Goal: Task Accomplishment & Management: Complete application form

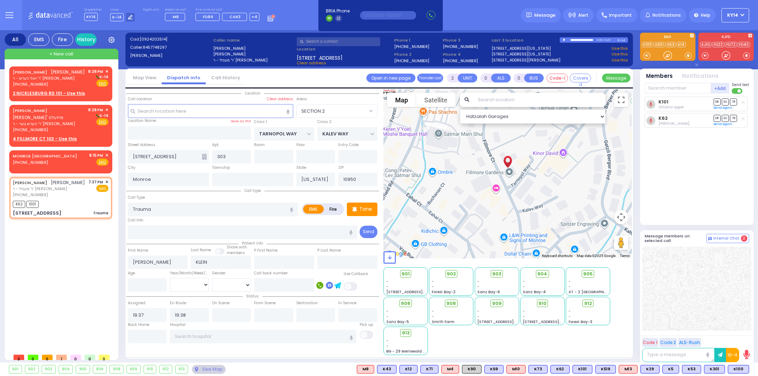
select select "SECTION 2"
select select
click at [75, 76] on div "[PERSON_NAME] [PERSON_NAME]" at bounding box center [49, 72] width 72 height 7
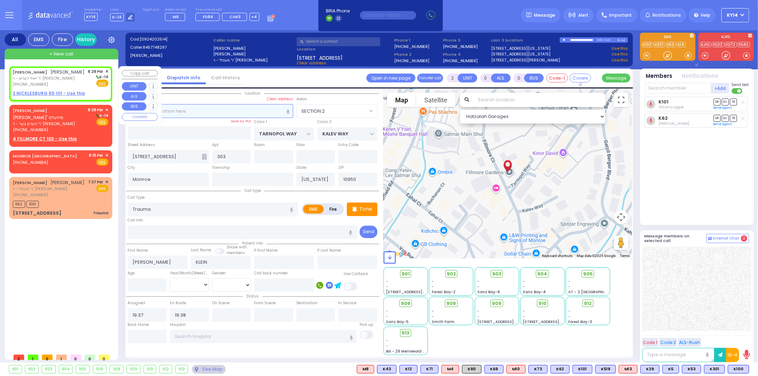
type input "1"
select select
radio input "true"
type input "SHLOME"
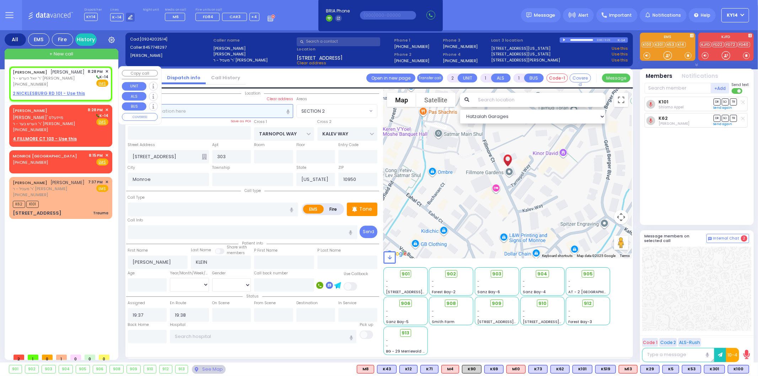
type input "MOSHKOWITZ"
select select
type input "20:28"
select select "Hatzalah Garages"
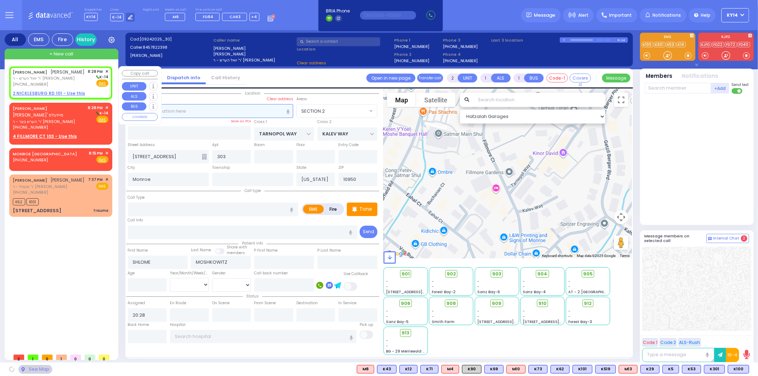
select select
radio input "true"
select select
select select "Hatzalah Garages"
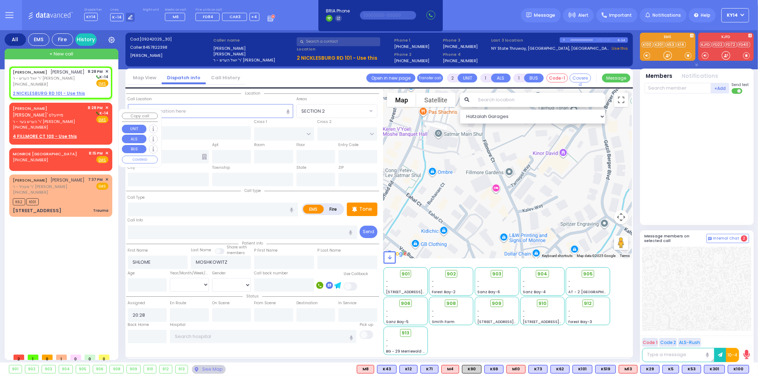
click at [70, 122] on span "ר' הערש בער - ר' [PERSON_NAME]" at bounding box center [49, 122] width 73 height 6
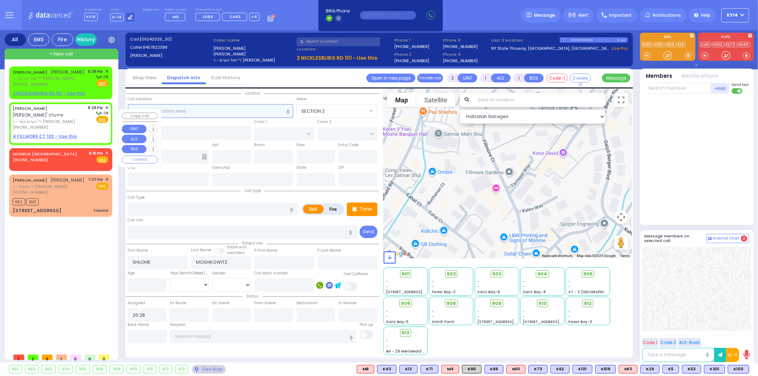
select select
radio input "true"
type input "[PERSON_NAME]"
select select
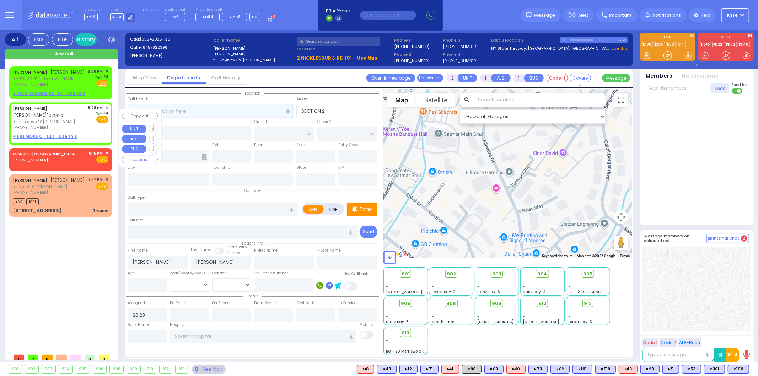
select select "Hatzalah Garages"
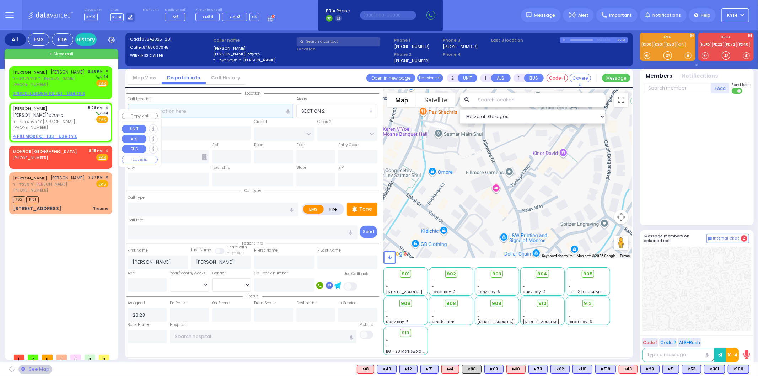
select select
radio input "true"
select select
select select "Hatzalah Garages"
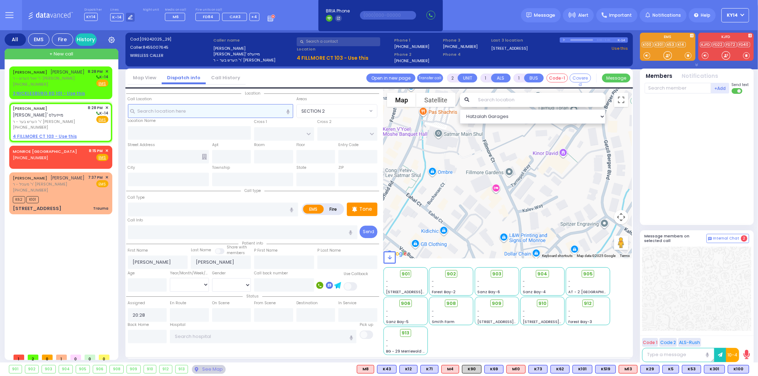
click at [214, 113] on input "text" at bounding box center [210, 110] width 165 height 13
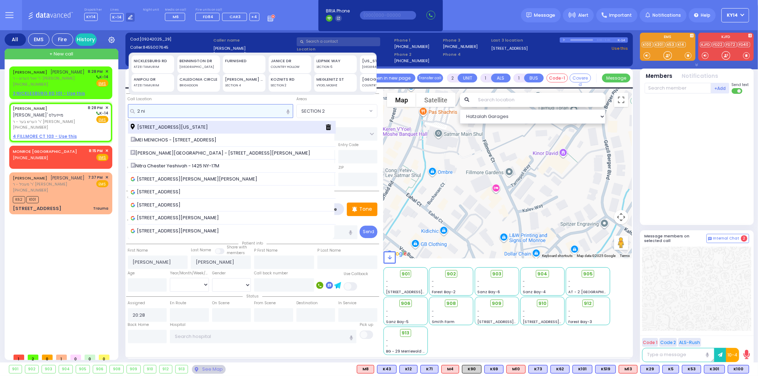
type input "2 ni"
click at [182, 128] on span "[STREET_ADDRESS][US_STATE]" at bounding box center [171, 127] width 80 height 7
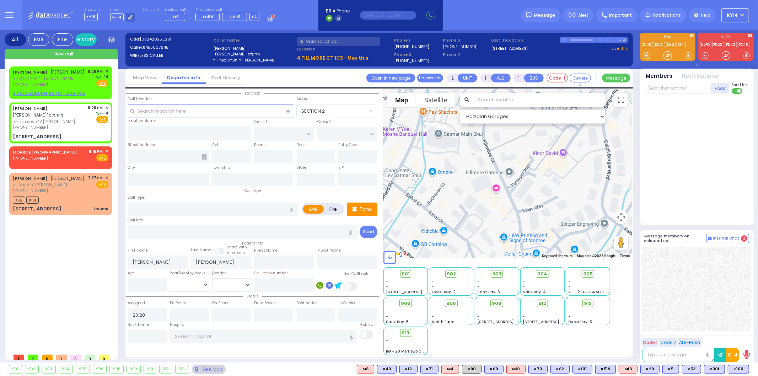
select select
radio input "true"
select select
select select "Hatzalah Garages"
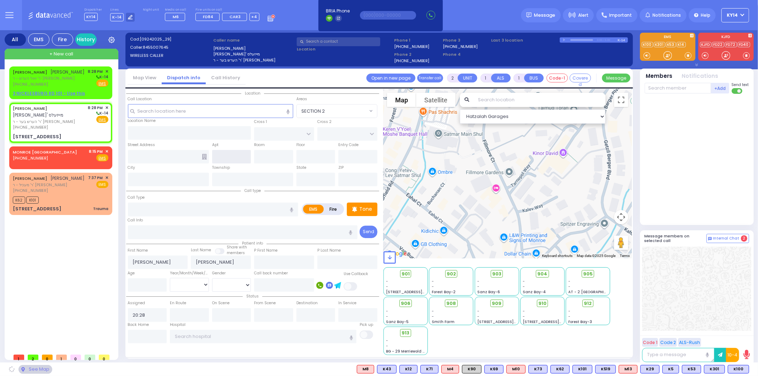
type input "[GEOGRAPHIC_DATA]"
type input "PAKSH PL"
type input "[STREET_ADDRESS]"
type input "Monroe"
type input "[US_STATE]"
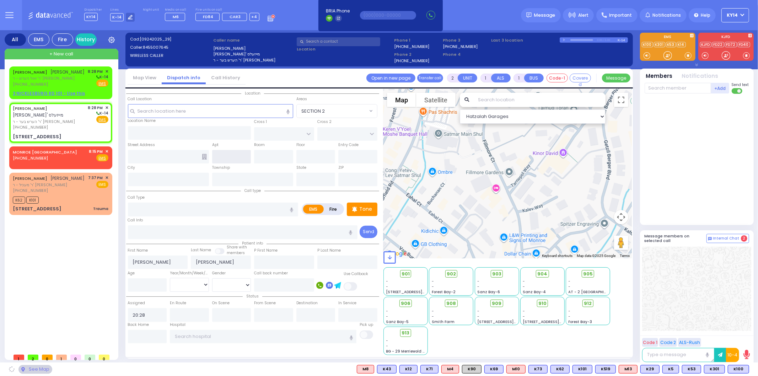
type input "10950"
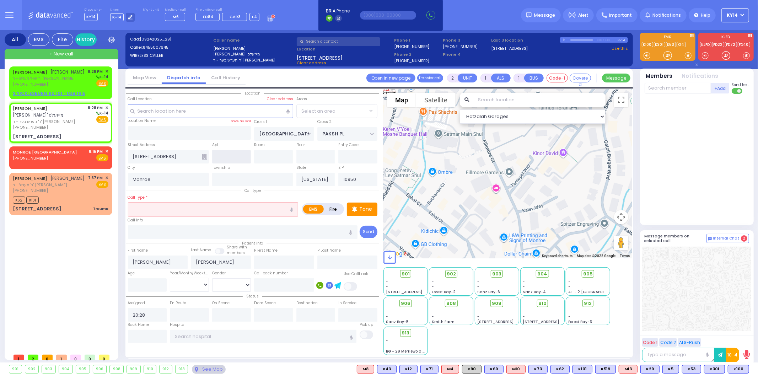
select select "SECTION 5"
click at [227, 159] on input "text" at bounding box center [231, 156] width 39 height 13
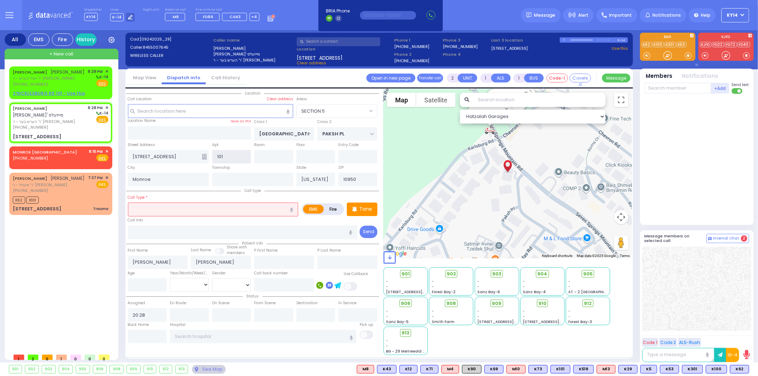
type input "101"
click at [205, 154] on icon at bounding box center [204, 157] width 5 height 6
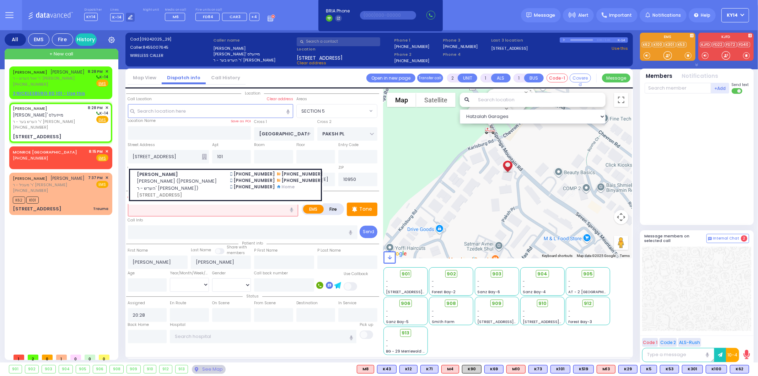
select select
radio input "true"
select select
select select "Hatzalah Garages"
select select "SECTION 5"
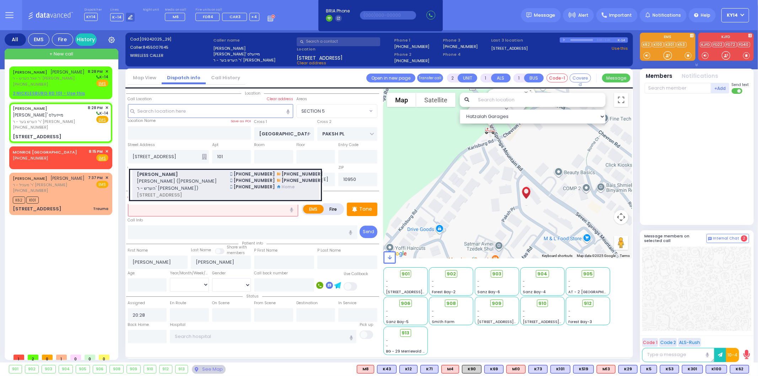
click at [180, 179] on span "[PERSON_NAME] ([PERSON_NAME] הערש - ר' [PERSON_NAME])" at bounding box center [179, 185] width 85 height 14
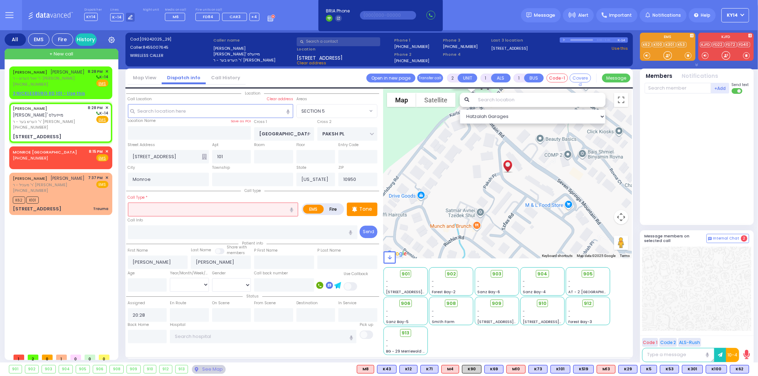
click at [172, 209] on input "text" at bounding box center [213, 208] width 170 height 13
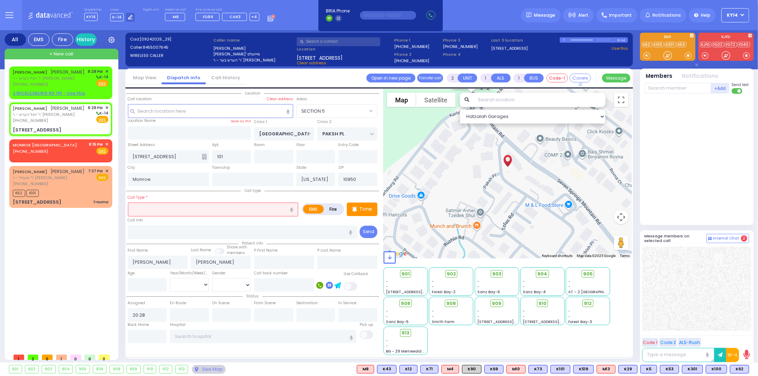
select select
radio input "true"
type input "SHLOME"
type input "MOSHKOWITZ"
select select
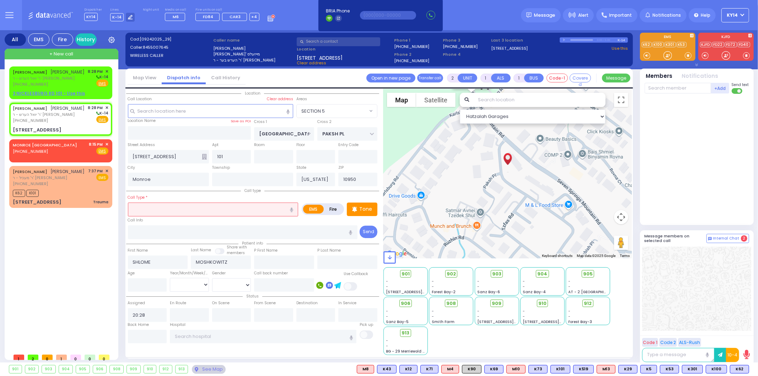
type input "PAKSH PL"
type input "[GEOGRAPHIC_DATA]"
type input "[STREET_ADDRESS]"
type input "[PERSON_NAME]"
select select "Hatzalah Garages"
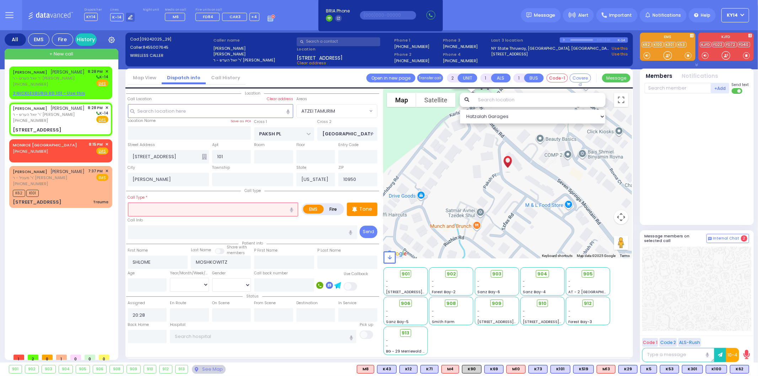
select select "ATZEI TAMURIM"
select select
radio input "true"
select select
select select "Hatzalah Garages"
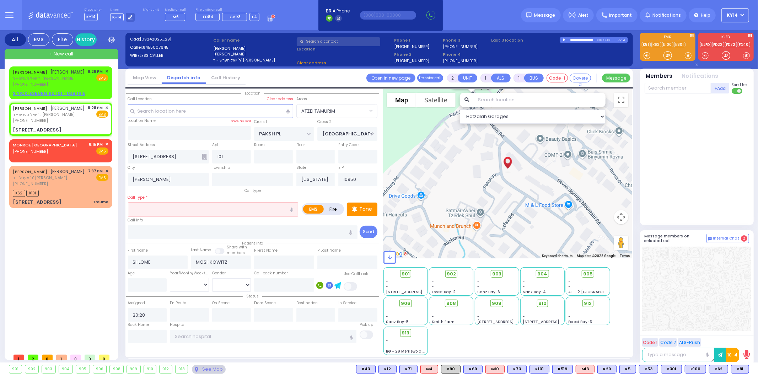
select select "ATZEI TAMURIM"
click at [63, 76] on div "[PERSON_NAME] [PERSON_NAME]" at bounding box center [49, 72] width 72 height 7
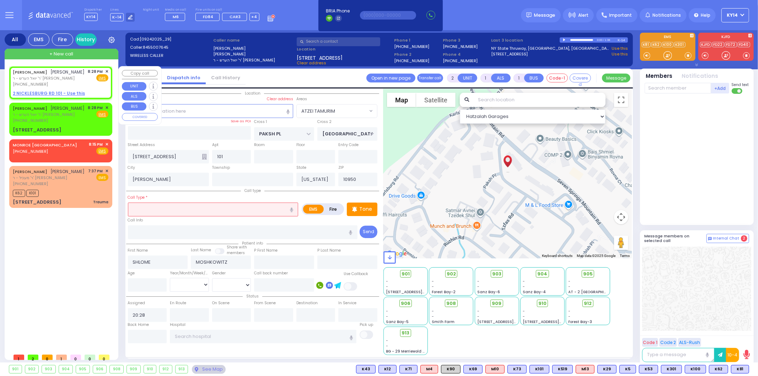
select select
radio input "true"
select select
select select "Hatzalah Garages"
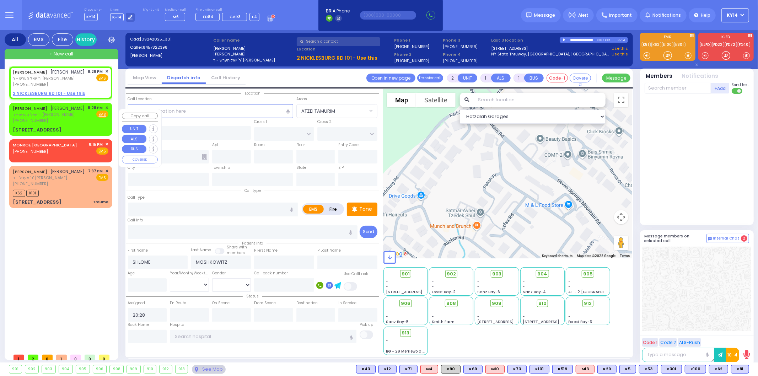
click at [66, 118] on span "ר' יואל הערש - ר' [PERSON_NAME]" at bounding box center [49, 115] width 72 height 6
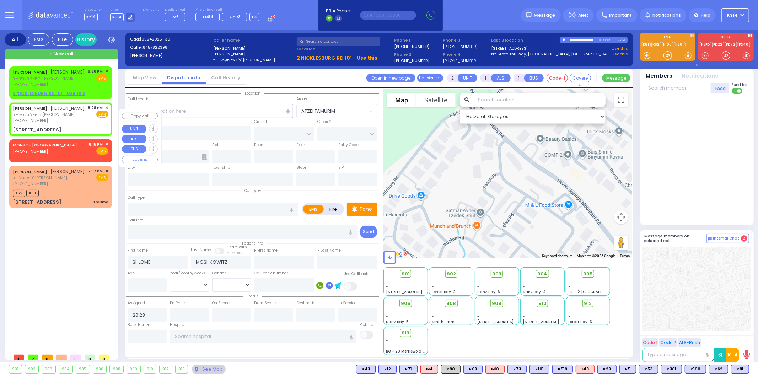
select select
radio input "true"
select select
type input "PAKSH PL"
type input "[GEOGRAPHIC_DATA]"
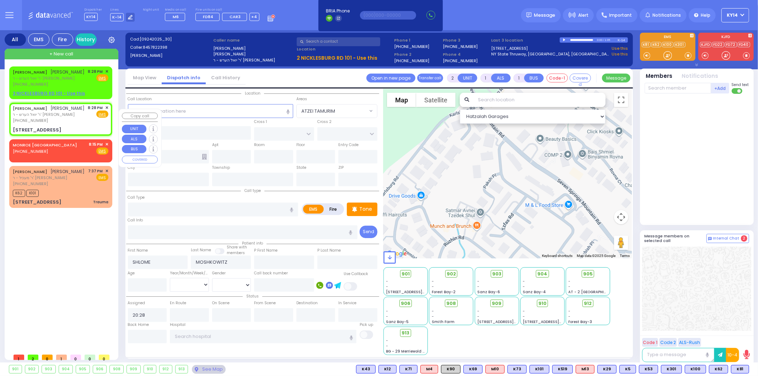
type input "[STREET_ADDRESS]"
type input "101"
type input "[PERSON_NAME]"
type input "[US_STATE]"
type input "10950"
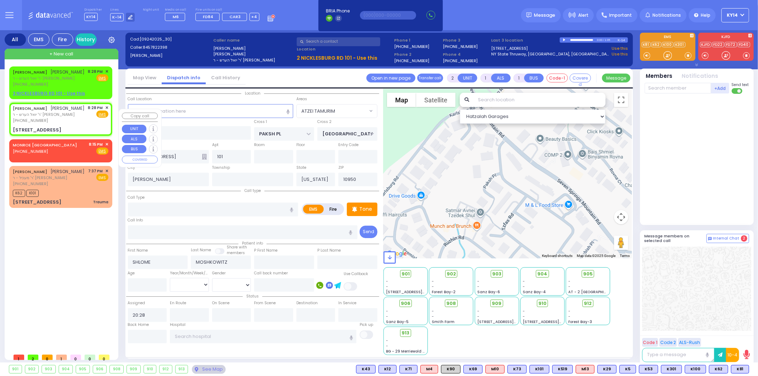
select select "Hatzalah Garages"
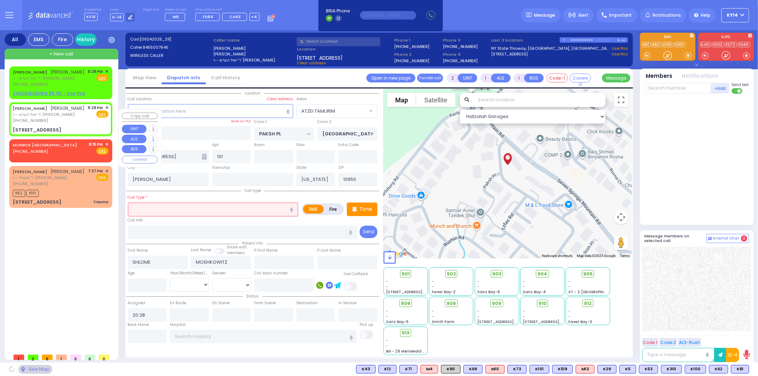
select select "ATZEI TAMURIM"
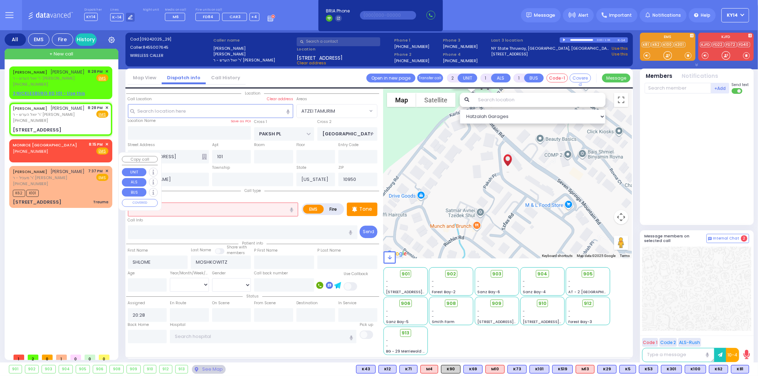
click at [60, 155] on div "MONROE [GEOGRAPHIC_DATA] [PHONE_NUMBER] 8:15 PM ✕ Fire EMS" at bounding box center [61, 147] width 96 height 13
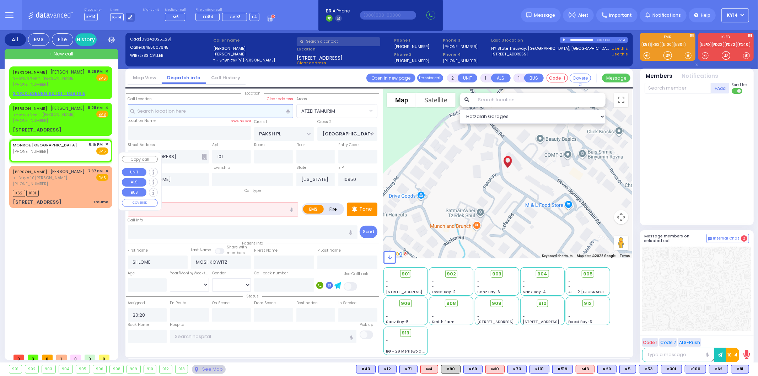
select select
radio input "true"
select select
type input "20:15"
select select "Hatzalah Garages"
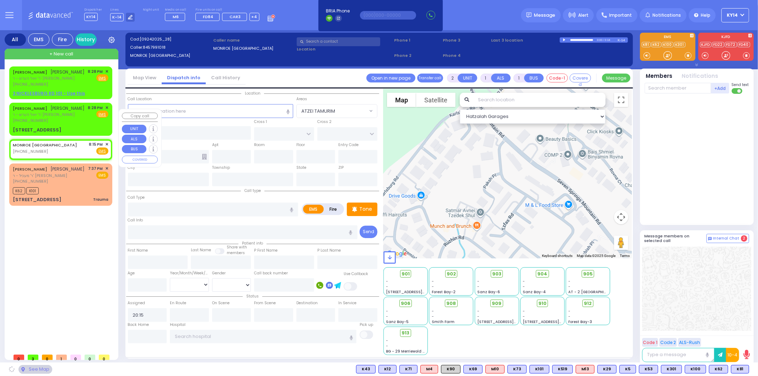
click at [47, 111] on link "[PERSON_NAME]" at bounding box center [30, 108] width 34 height 6
select select
radio input "true"
select select
select select "Hatzalah Garages"
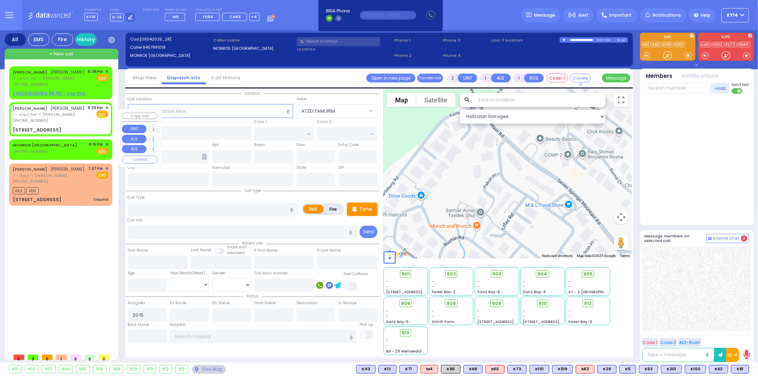
select select
radio input "true"
type input "SHLOME"
type input "MOSHKOWITZ"
select select
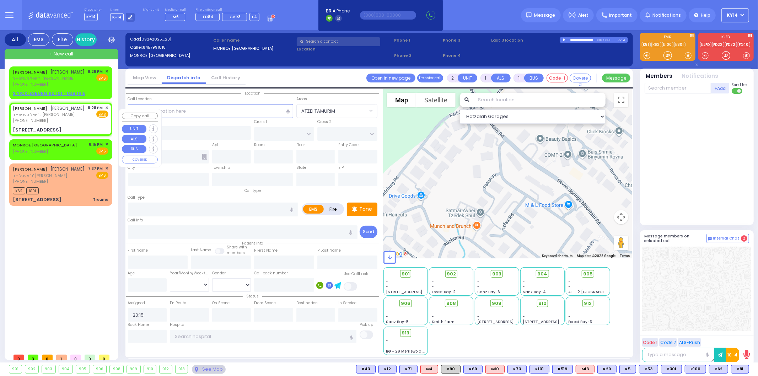
type input "20:28"
type input "PAKSH PL"
type input "[GEOGRAPHIC_DATA]"
type input "[STREET_ADDRESS]"
type input "101"
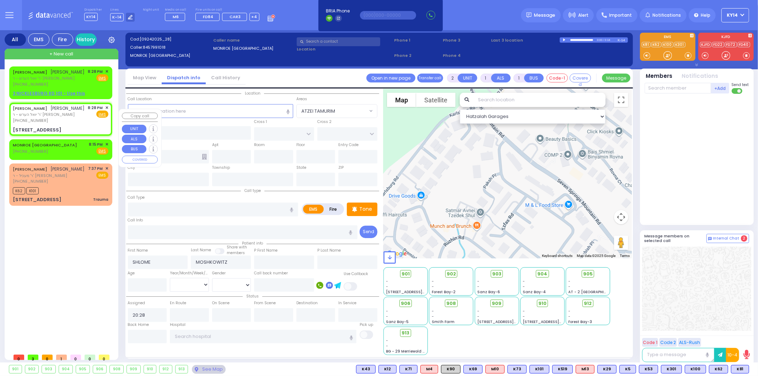
type input "[PERSON_NAME]"
type input "[US_STATE]"
type input "10950"
select select "Hatzalah Garages"
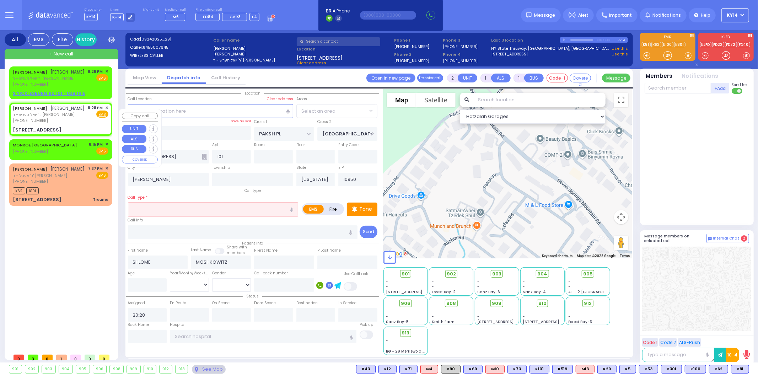
select select "ATZEI TAMURIM"
click at [189, 212] on input "text" at bounding box center [213, 208] width 170 height 13
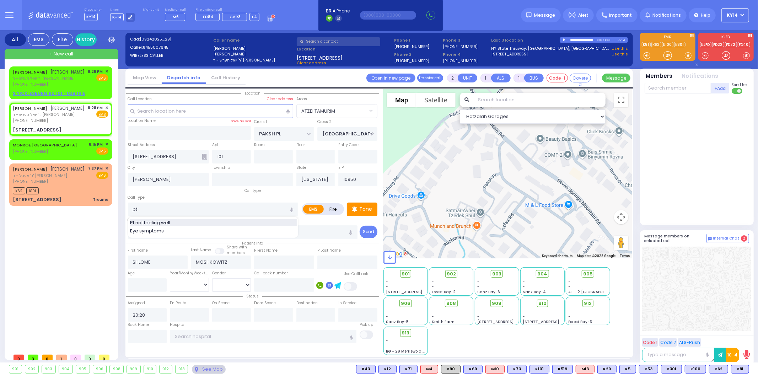
click at [158, 222] on span "Pt not feeling well" at bounding box center [151, 222] width 43 height 7
type input "Pt not feeling well"
type input "1"
type input "0"
click at [368, 202] on div "Tone" at bounding box center [362, 208] width 31 height 13
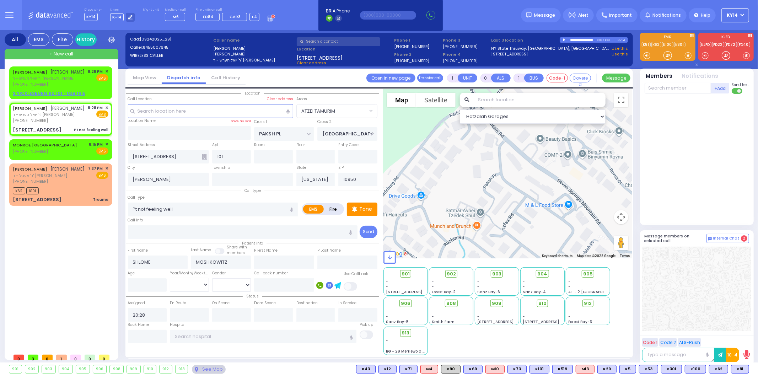
select select
radio input "true"
select select
select select "Hatzalah Garages"
select select "ATZEI TAMURIM"
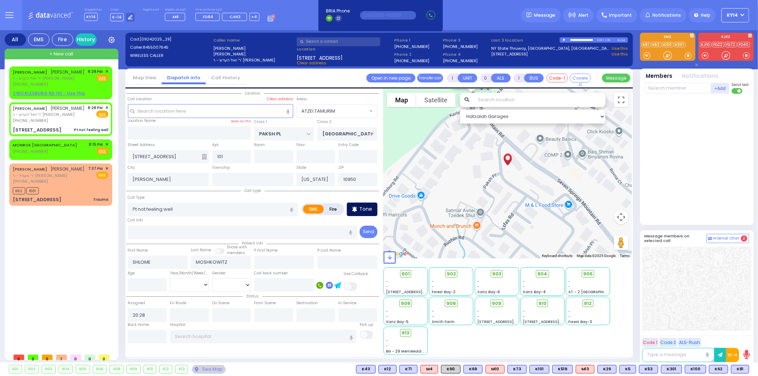
click at [366, 205] on p "Tone" at bounding box center [365, 208] width 13 height 7
click at [740, 369] on span "K12" at bounding box center [739, 369] width 17 height 8
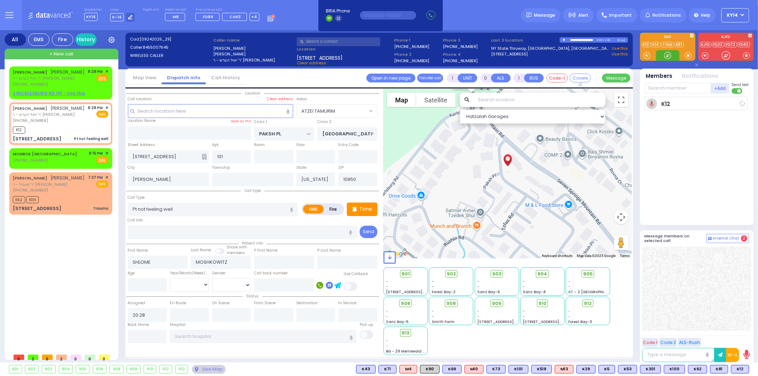
select select
radio input "true"
select select
type input "20:31"
select select "Hatzalah Garages"
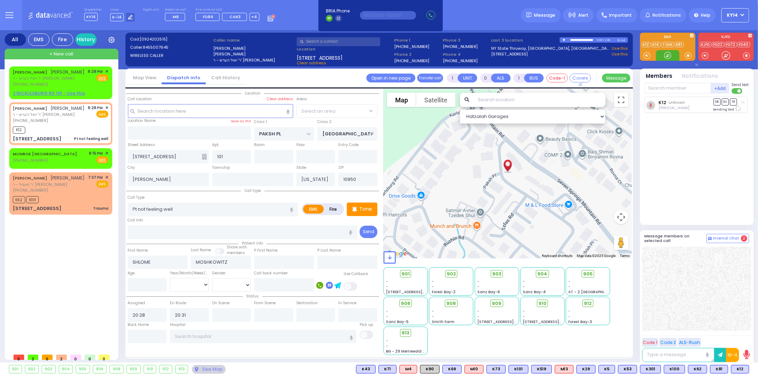
select select "ATZEI TAMURIM"
click at [676, 86] on input "text" at bounding box center [677, 88] width 66 height 11
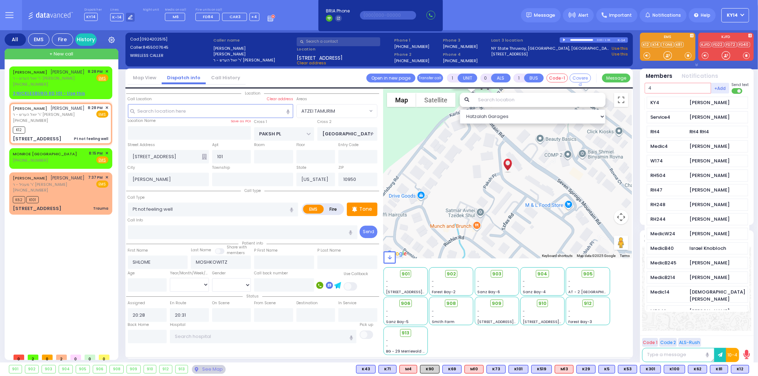
type input "4"
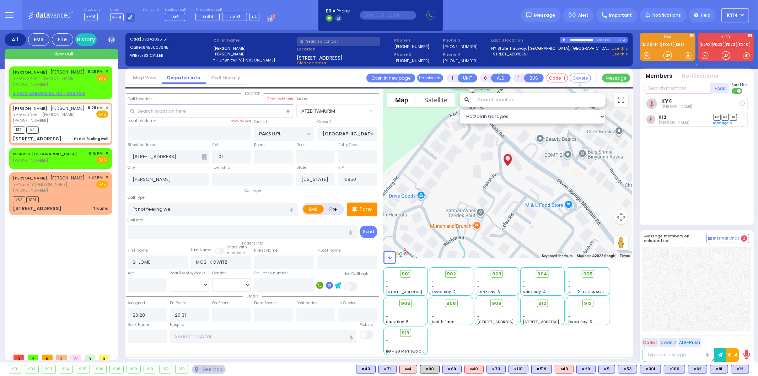
select select
radio input "true"
select select
select select "Hatzalah Garages"
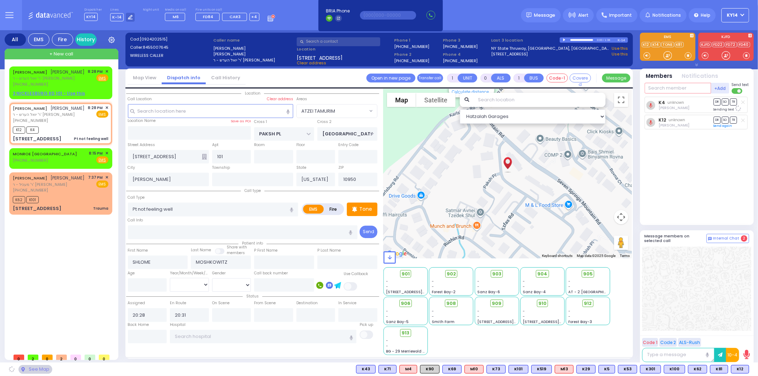
select select "ATZEI TAMURIM"
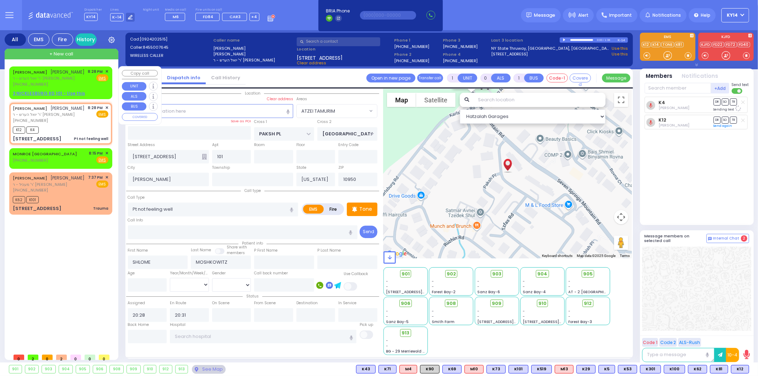
click at [105, 70] on span "✕" at bounding box center [106, 72] width 3 height 6
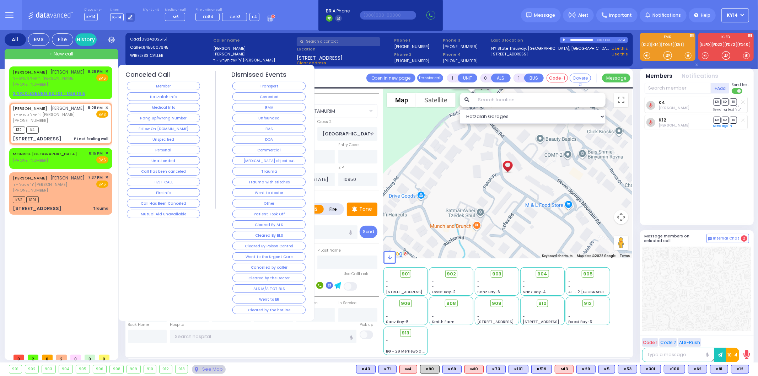
click at [147, 98] on button "Hatzalah Info" at bounding box center [163, 96] width 73 height 9
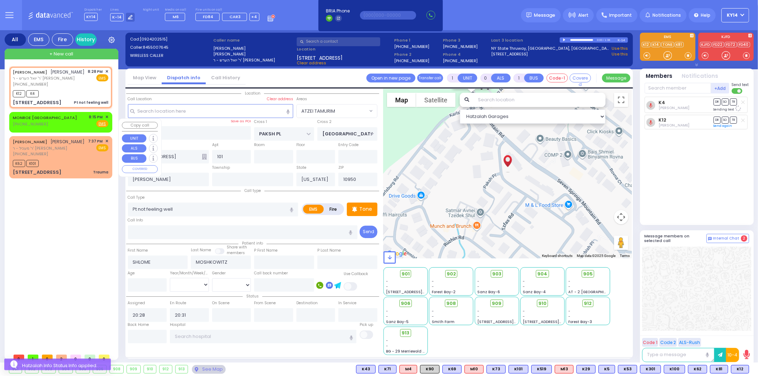
click at [107, 120] on span "✕" at bounding box center [106, 117] width 3 height 6
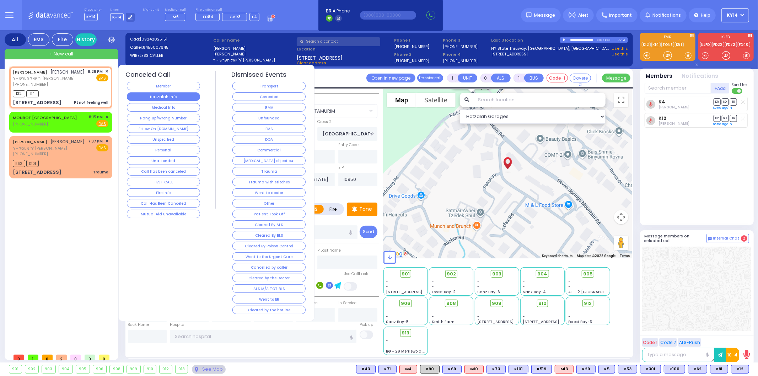
click at [157, 94] on button "Hatzalah Info" at bounding box center [163, 96] width 73 height 9
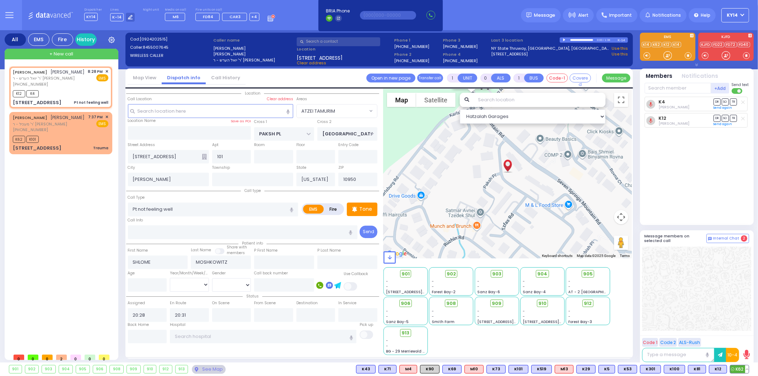
click at [739, 368] on span "K62" at bounding box center [739, 369] width 18 height 8
select select
radio input "true"
select select
select select "Hatzalah Garages"
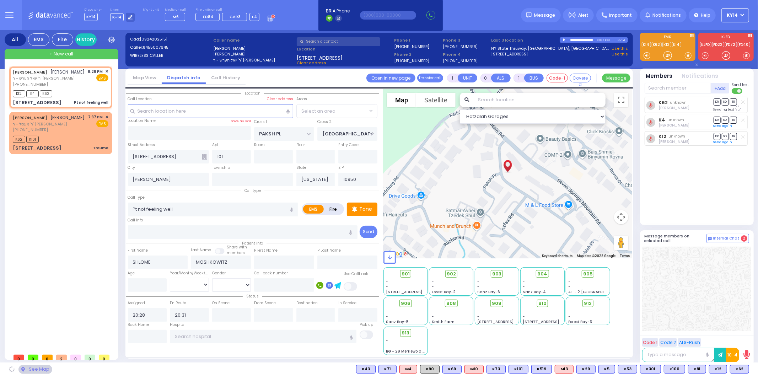
select select "ATZEI TAMURIM"
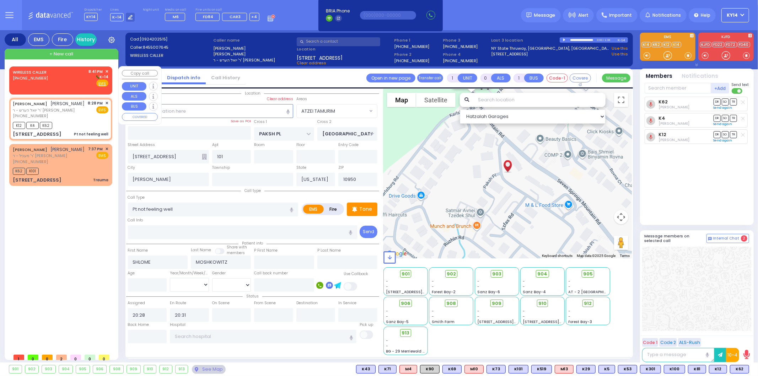
click at [68, 76] on div "WIRELESS CALLER [PHONE_NUMBER] 8:41 PM ✕ K-14" at bounding box center [61, 78] width 96 height 18
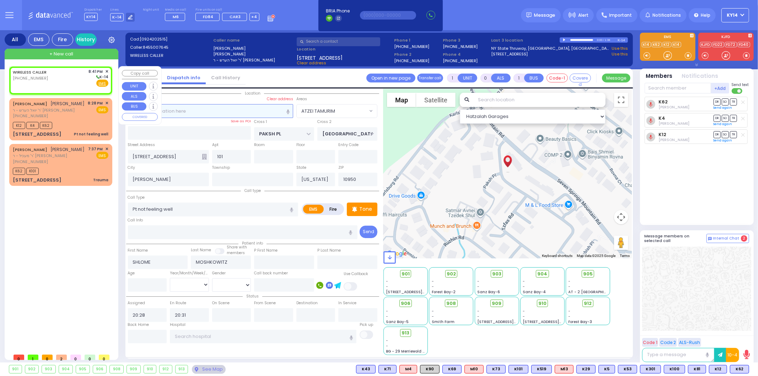
type input "2"
type input "1"
select select
radio input "true"
select select
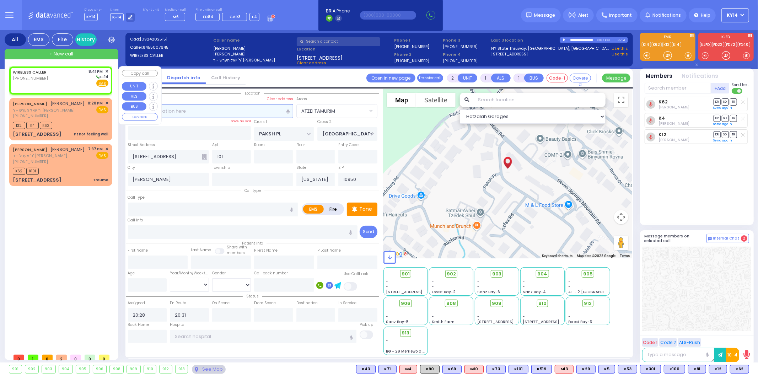
type input "20:41"
select select "Hatzalah Garages"
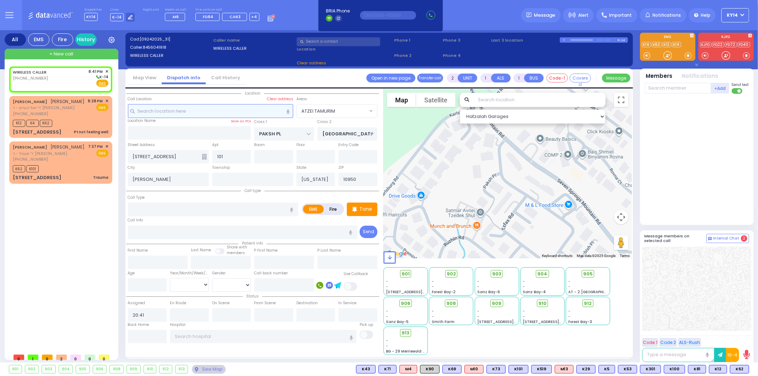
select select
radio input "true"
select select
select select "Hatzalah Garages"
click at [171, 113] on input "text" at bounding box center [210, 110] width 165 height 13
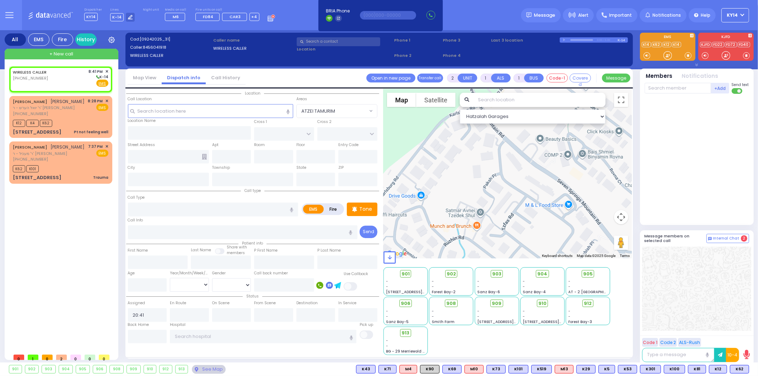
select select
radio input "true"
select select
select select "Hatzalah Garages"
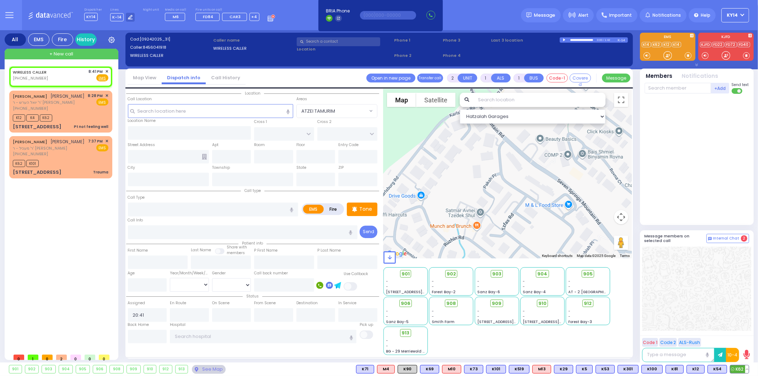
click at [746, 370] on button at bounding box center [747, 369] width 4 height 8
click at [740, 338] on icon at bounding box center [741, 337] width 7 height 7
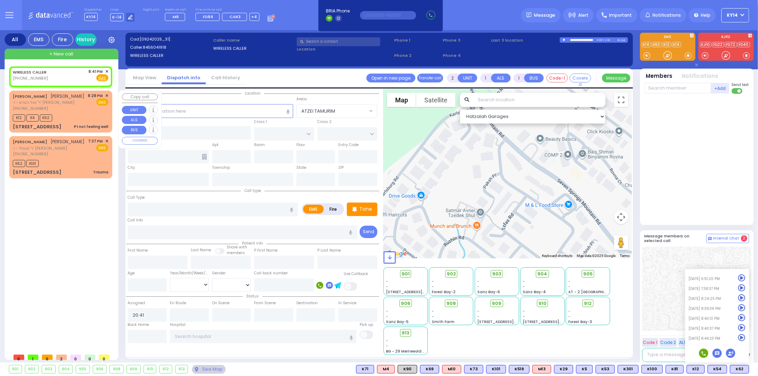
click at [56, 112] on div "[PHONE_NUMBER]" at bounding box center [49, 108] width 72 height 6
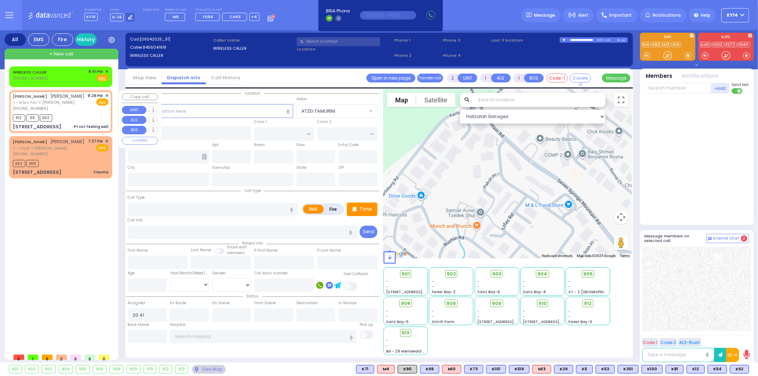
type input "1"
type input "0"
select select
type input "Pt not feeling well"
radio input "true"
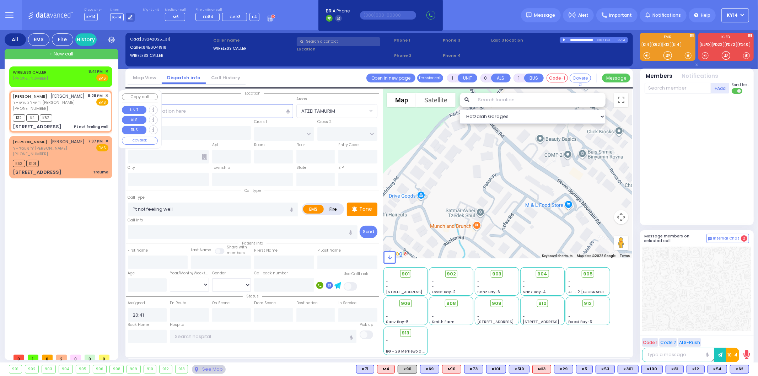
type input "SHLOME"
type input "MOSHKOWITZ"
select select
type input "20:28"
type input "20:31"
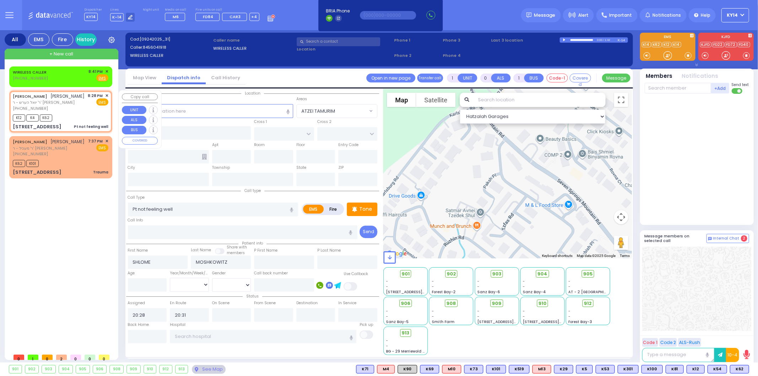
type input "PAKSH PL"
type input "[GEOGRAPHIC_DATA]"
type input "[STREET_ADDRESS]"
type input "101"
type input "[PERSON_NAME]"
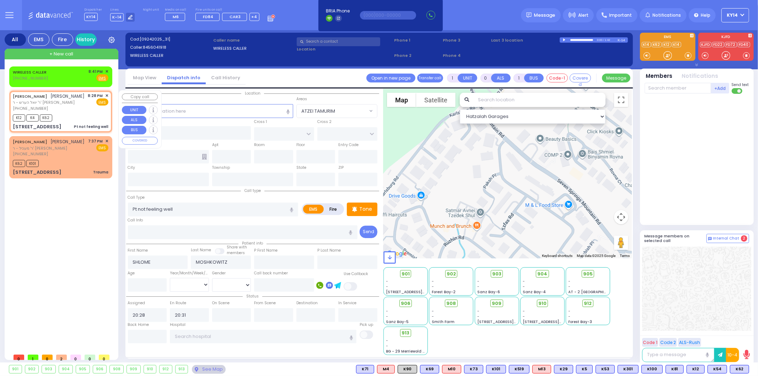
type input "[US_STATE]"
type input "10950"
select select "Hatzalah Garages"
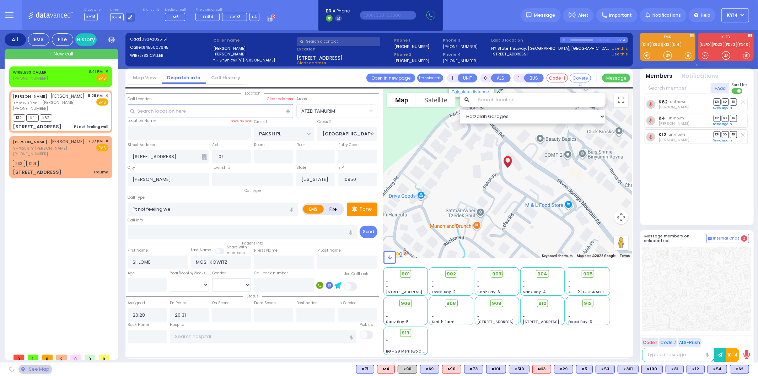
select select "ATZEI TAMURIM"
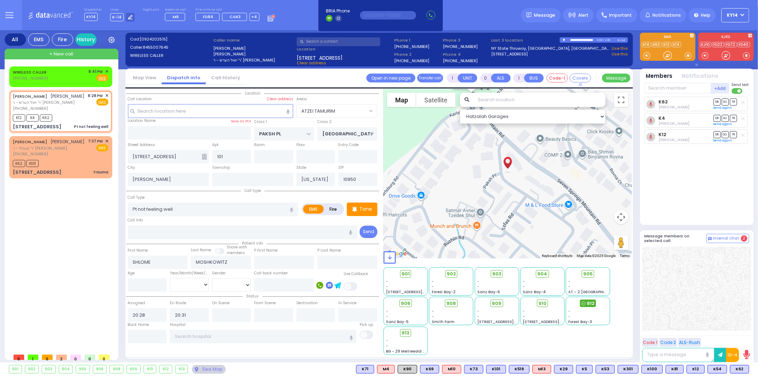
click at [587, 300] on div "912" at bounding box center [588, 303] width 16 height 8
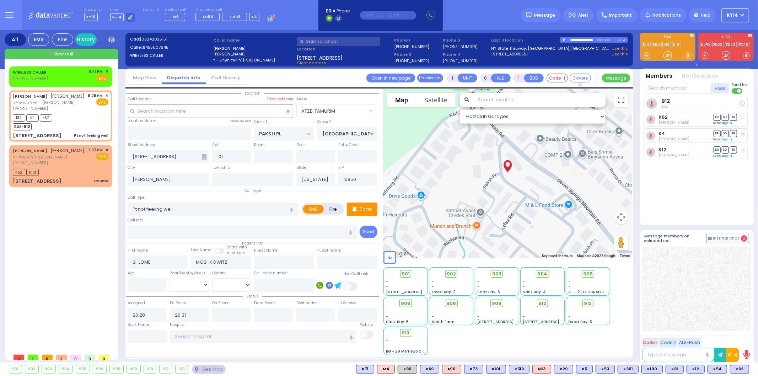
select select
radio input "true"
select select
select select "Hatzalah Garages"
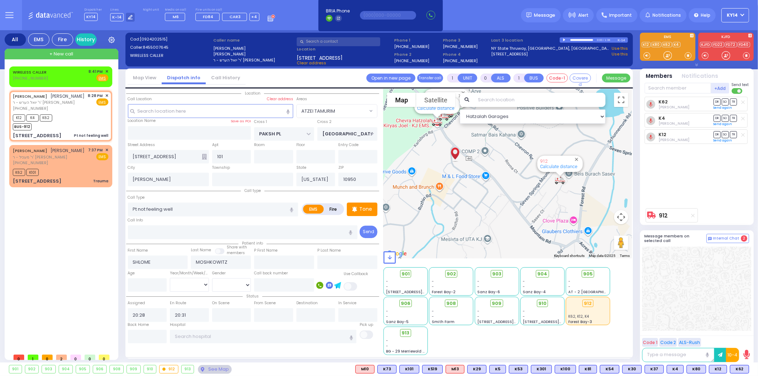
click at [663, 86] on input "text" at bounding box center [677, 88] width 66 height 11
click at [670, 85] on input "text" at bounding box center [677, 88] width 66 height 11
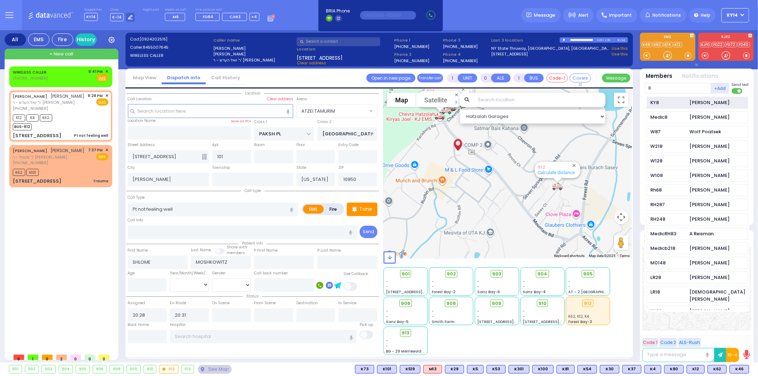
click at [688, 102] on div "KY8 [PERSON_NAME]" at bounding box center [696, 103] width 101 height 12
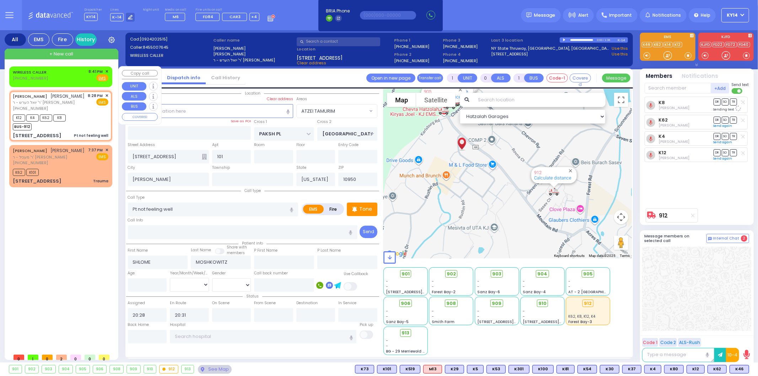
click at [108, 69] on span "✕" at bounding box center [106, 72] width 3 height 6
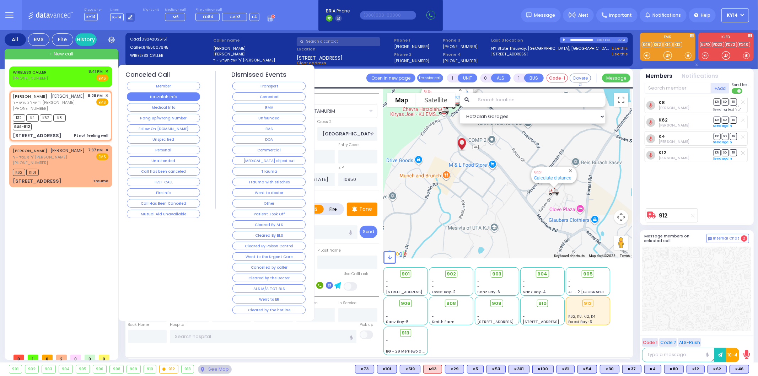
click at [150, 99] on button "Hatzalah Info" at bounding box center [163, 96] width 73 height 9
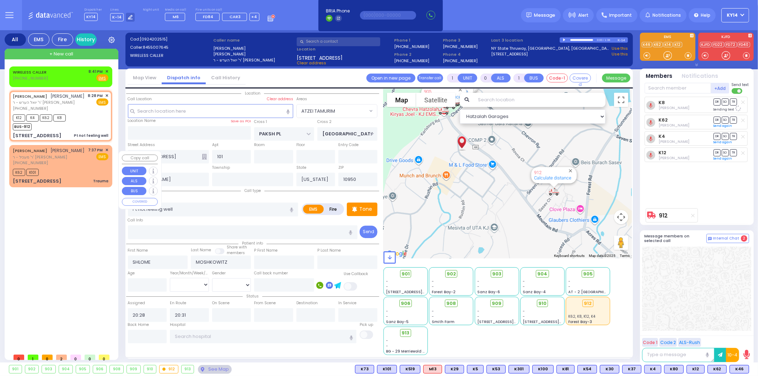
click at [72, 176] on div "K62 K101" at bounding box center [61, 171] width 96 height 9
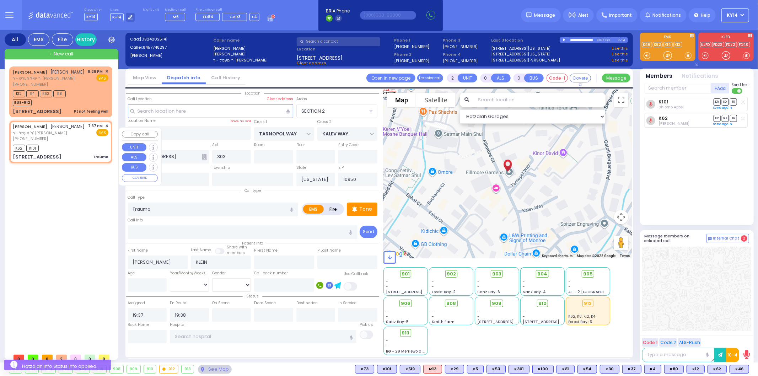
click at [108, 129] on span "✕" at bounding box center [106, 126] width 3 height 6
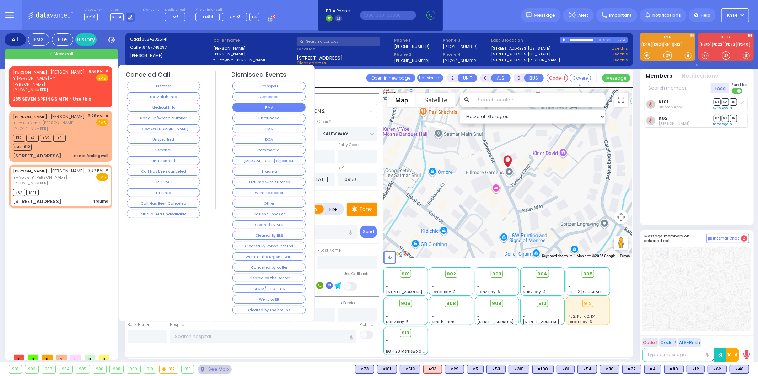
click at [280, 105] on button "RMA" at bounding box center [268, 107] width 73 height 9
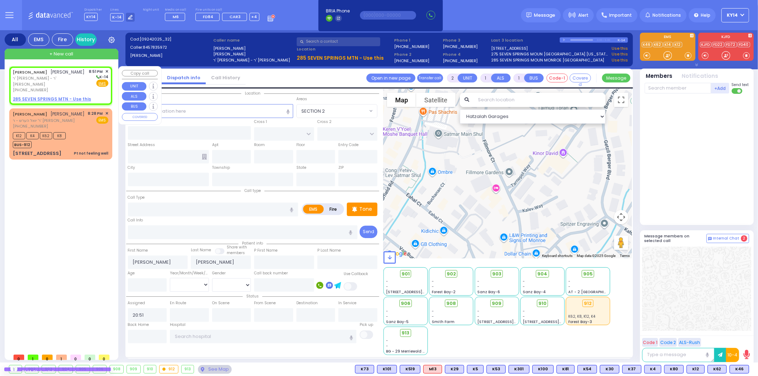
click at [88, 77] on div "[PERSON_NAME] [PERSON_NAME] ר' [PERSON_NAME] - ר' [PERSON_NAME] [PHONE_NUMBER] …" at bounding box center [61, 81] width 96 height 25
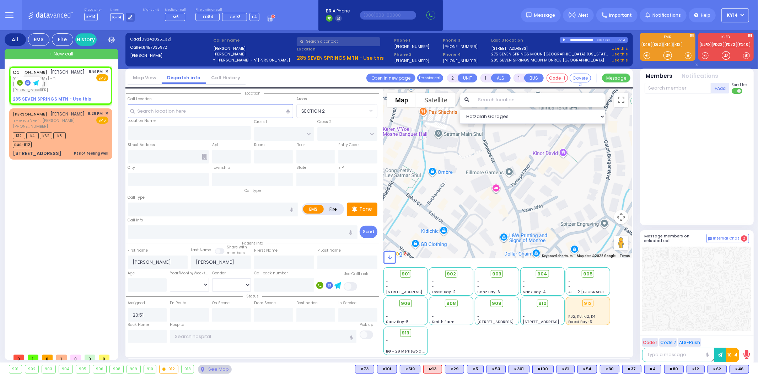
click at [19, 83] on rect at bounding box center [20, 83] width 6 height 6
click at [107, 70] on span "✕" at bounding box center [106, 72] width 3 height 6
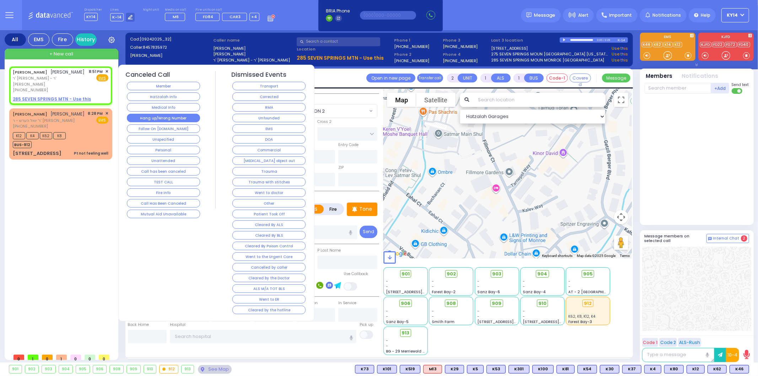
click at [172, 119] on button "Hang up/Wrong Number" at bounding box center [163, 118] width 73 height 9
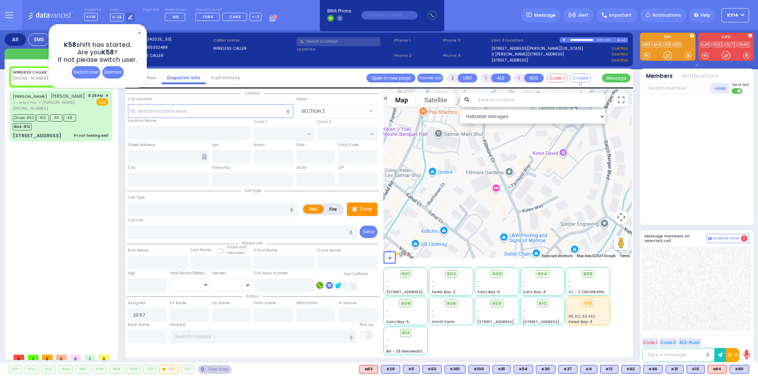
select select
